Goal: Task Accomplishment & Management: Use online tool/utility

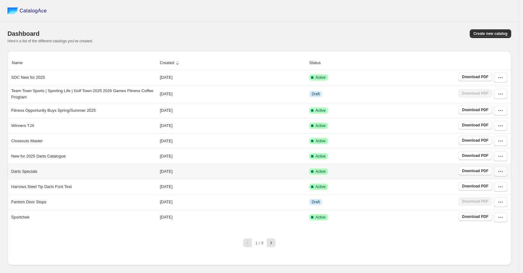
click at [500, 173] on icon "button" at bounding box center [500, 171] width 6 height 6
click at [494, 217] on span "Edit" at bounding box center [497, 217] width 32 height 6
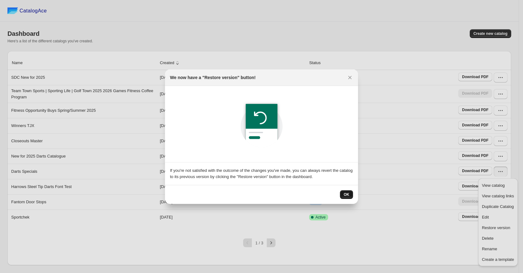
click at [344, 193] on span "OK" at bounding box center [346, 194] width 6 height 5
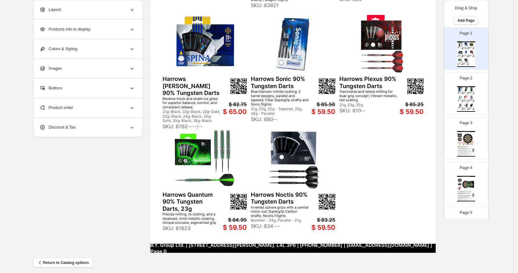
scroll to position [178, 0]
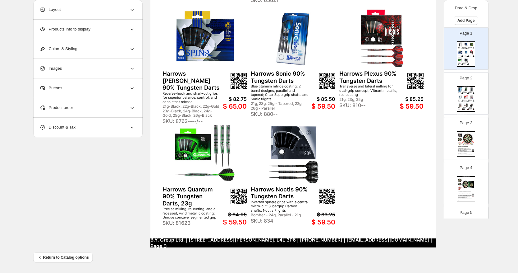
click at [464, 96] on img at bounding box center [466, 97] width 5 height 4
type input "*"
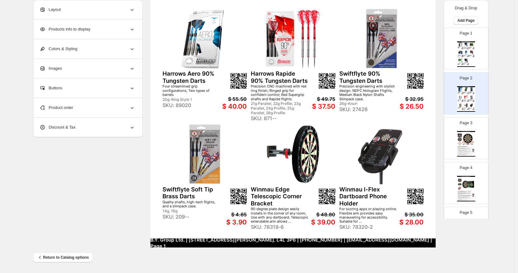
click at [282, 109] on div "21g Parallel, 22g Profile, 23g Parallel, 24g Profile, 25g Parallel, 26g Profile" at bounding box center [280, 108] width 58 height 14
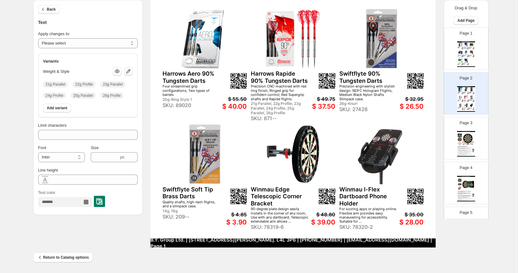
click at [131, 71] on icon "button" at bounding box center [128, 71] width 6 height 6
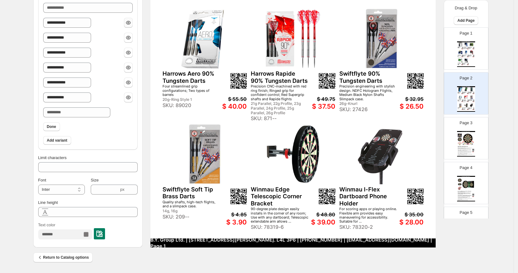
click at [130, 24] on icon "button" at bounding box center [128, 23] width 6 height 6
click at [131, 56] on button "button" at bounding box center [128, 53] width 9 height 10
click at [132, 84] on icon "button" at bounding box center [128, 82] width 6 height 6
click at [133, 99] on button "button" at bounding box center [128, 97] width 9 height 10
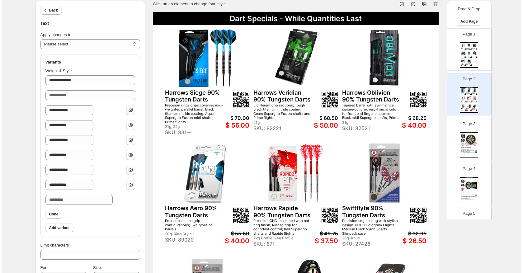
scroll to position [0, 0]
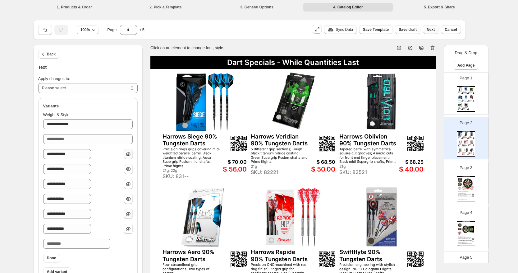
click at [431, 30] on span "Next" at bounding box center [431, 29] width 8 height 5
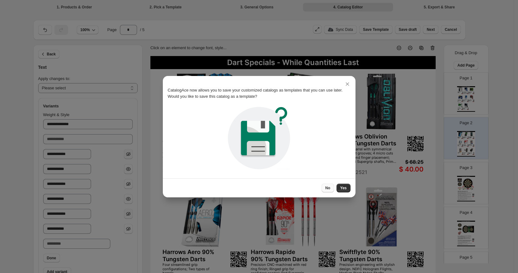
click at [327, 190] on span "No" at bounding box center [328, 187] width 5 height 5
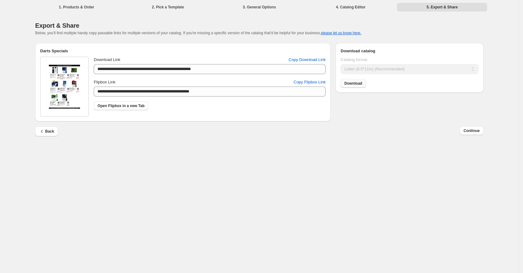
click at [360, 83] on span "Download" at bounding box center [353, 83] width 18 height 5
